Goal: Task Accomplishment & Management: Manage account settings

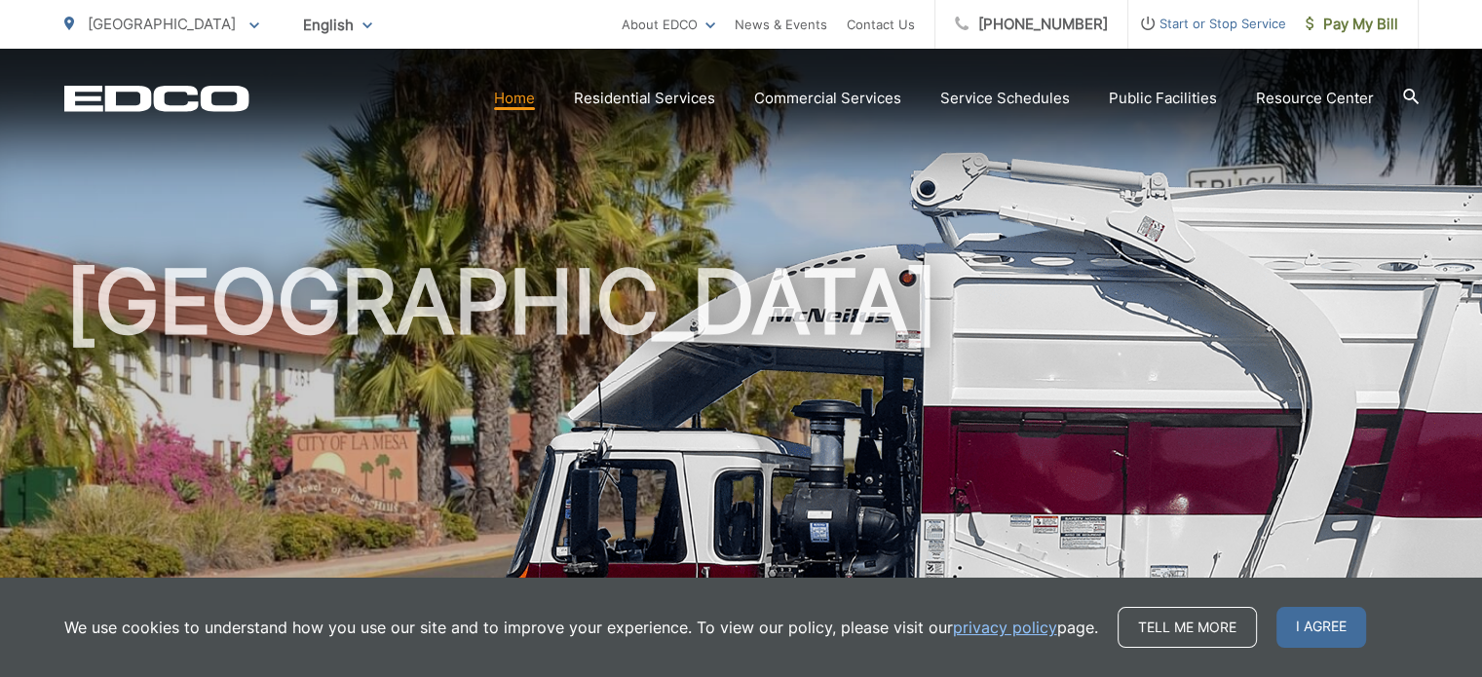
click at [524, 98] on link "Home" at bounding box center [514, 98] width 41 height 23
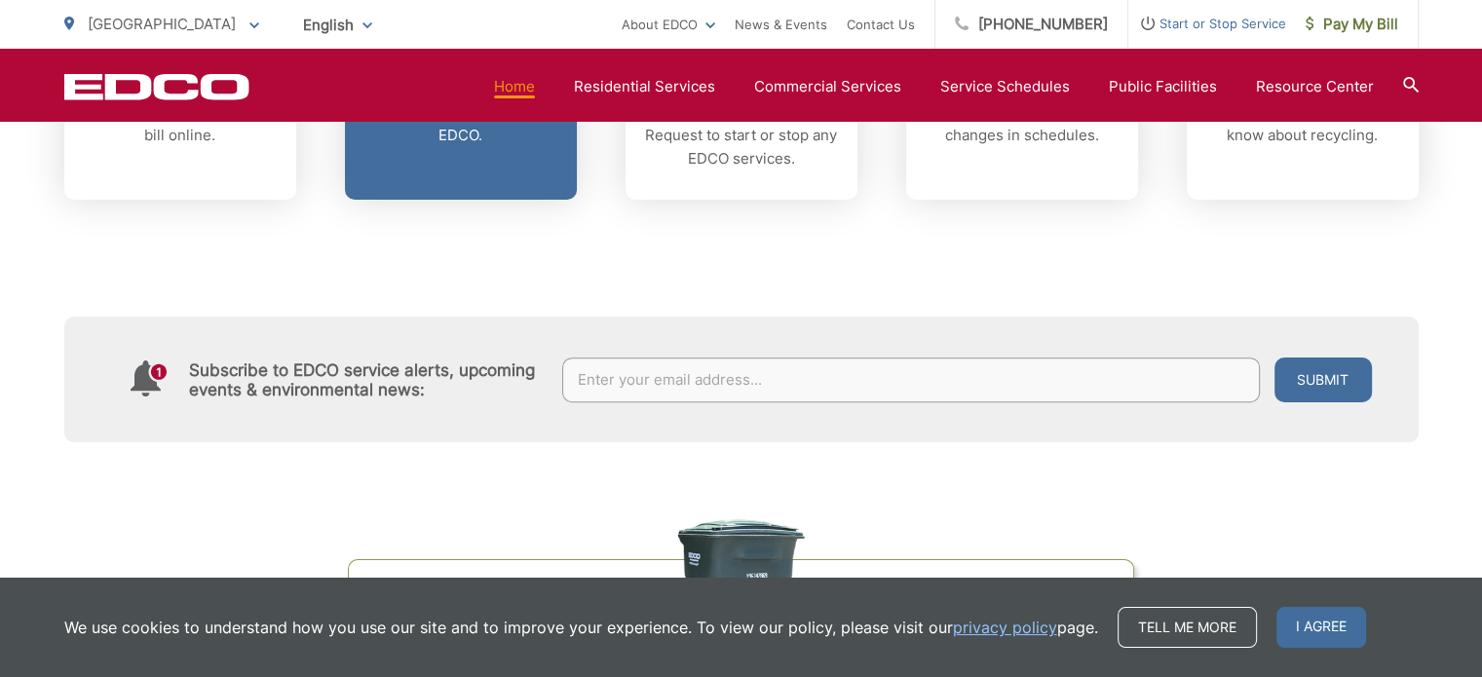
scroll to position [1072, 0]
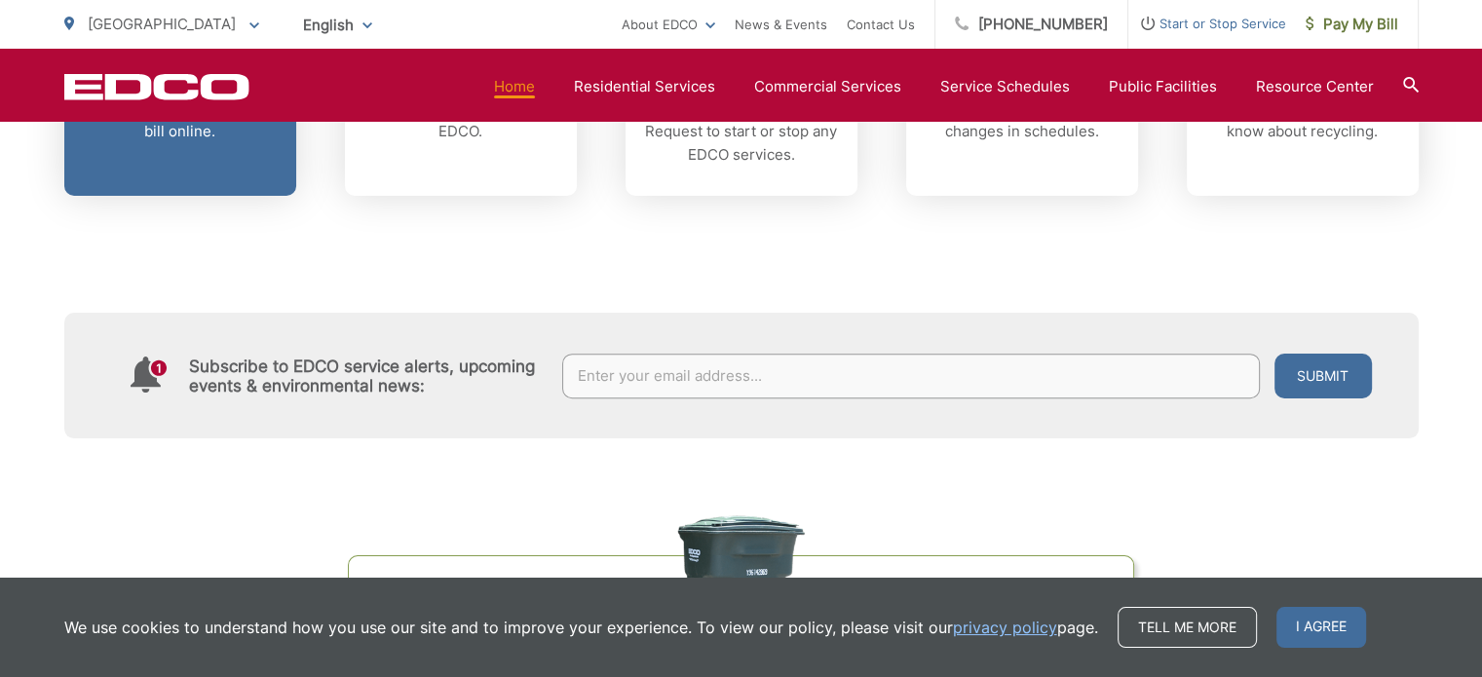
click at [187, 128] on p "View, pay, and manage your bill online." at bounding box center [180, 119] width 193 height 47
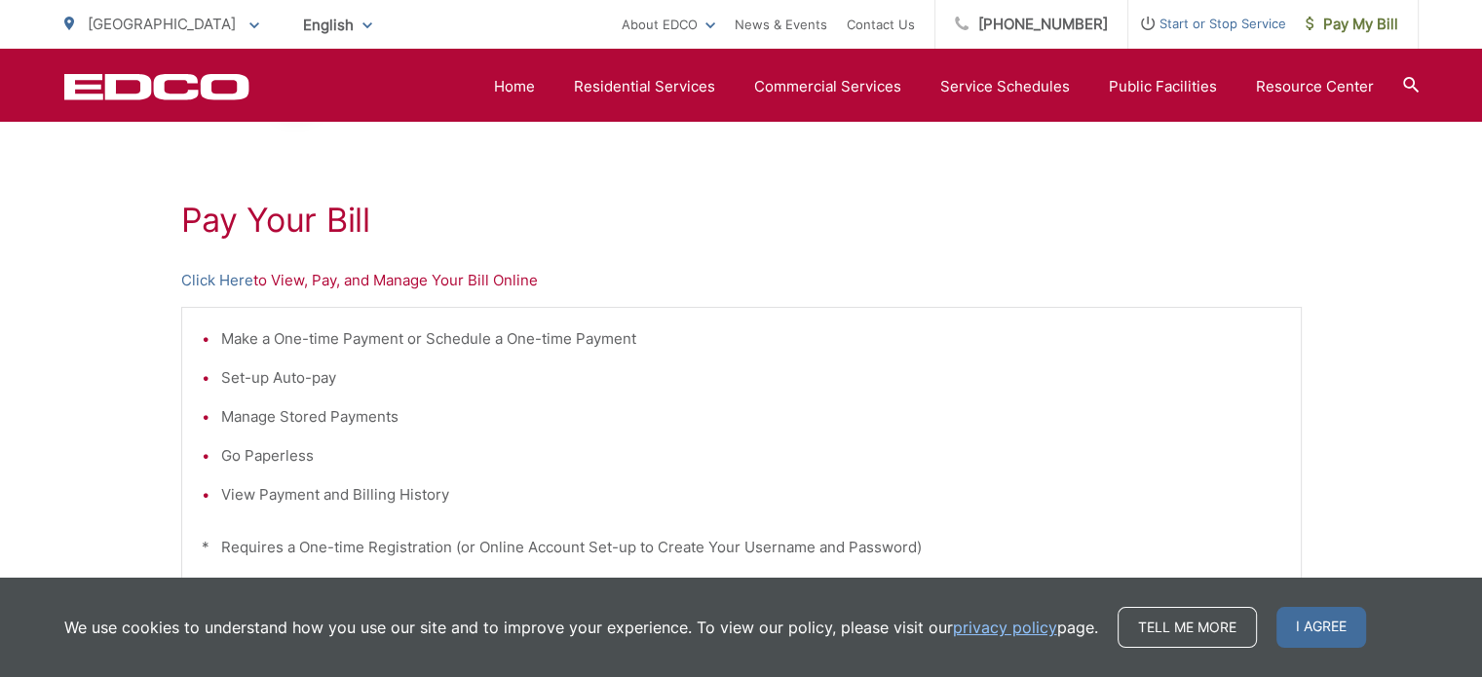
scroll to position [292, 0]
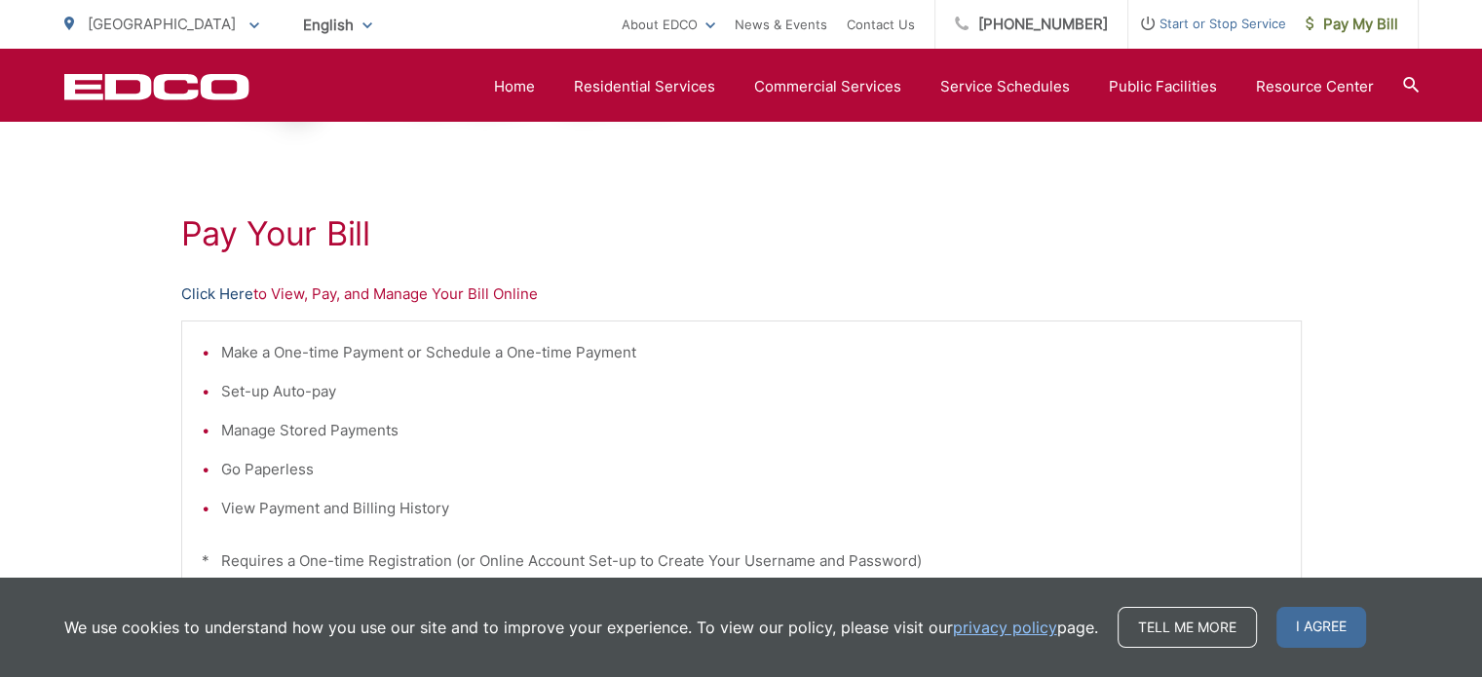
click at [219, 294] on link "Click Here" at bounding box center [217, 294] width 72 height 23
